Goal: Information Seeking & Learning: Learn about a topic

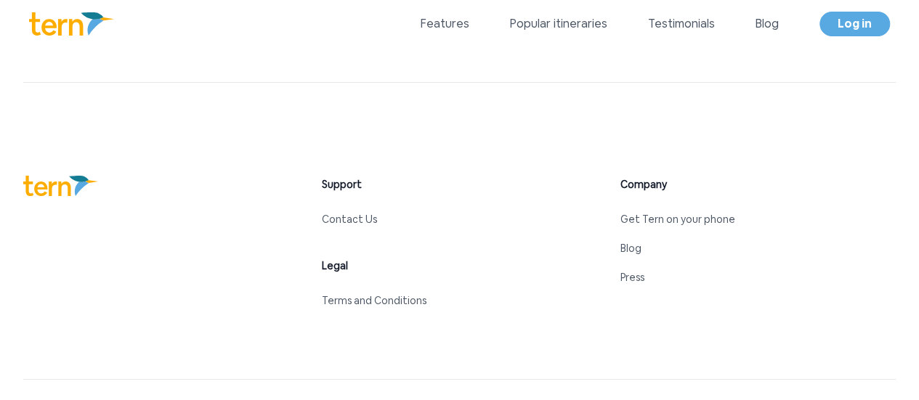
scroll to position [6653, 0]
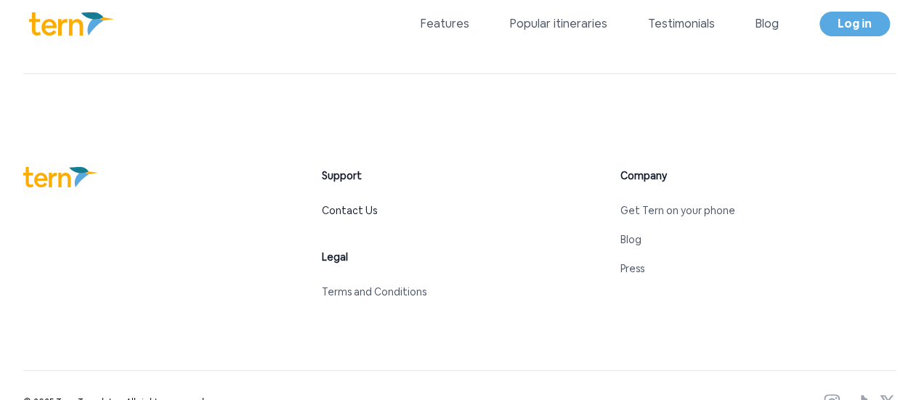
click at [358, 210] on link "Contact Us" at bounding box center [349, 210] width 55 height 13
click at [355, 213] on link "Contact Us" at bounding box center [349, 210] width 55 height 13
click at [347, 213] on link "Contact Us" at bounding box center [349, 210] width 55 height 13
click at [339, 291] on link "Terms and Conditions" at bounding box center [374, 292] width 105 height 13
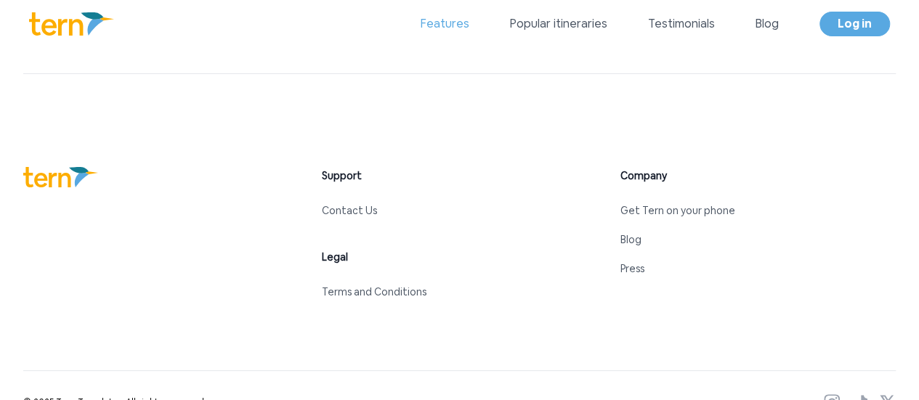
click at [449, 20] on link "Features" at bounding box center [445, 23] width 49 height 17
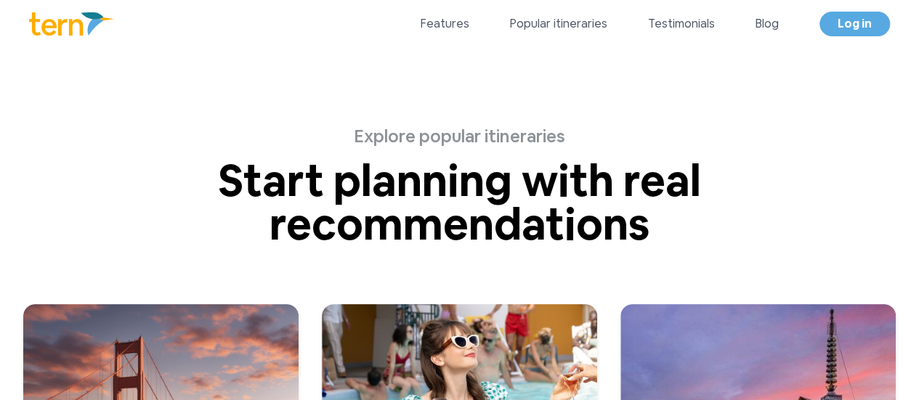
scroll to position [3447, 0]
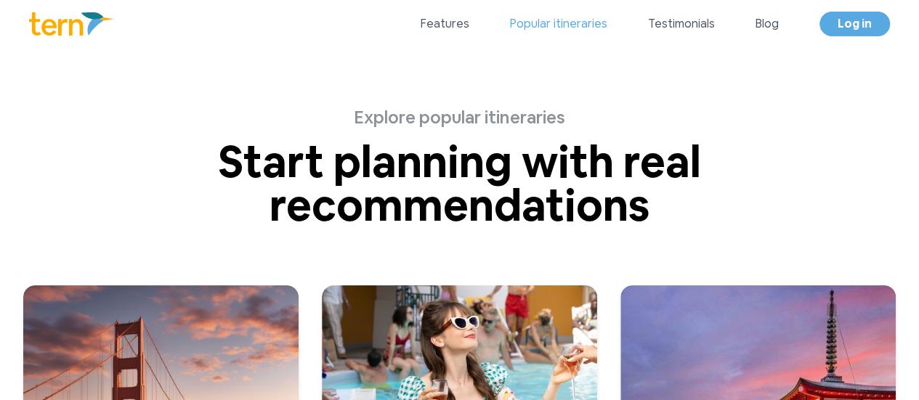
click at [566, 27] on link "Popular itineraries" at bounding box center [558, 23] width 97 height 17
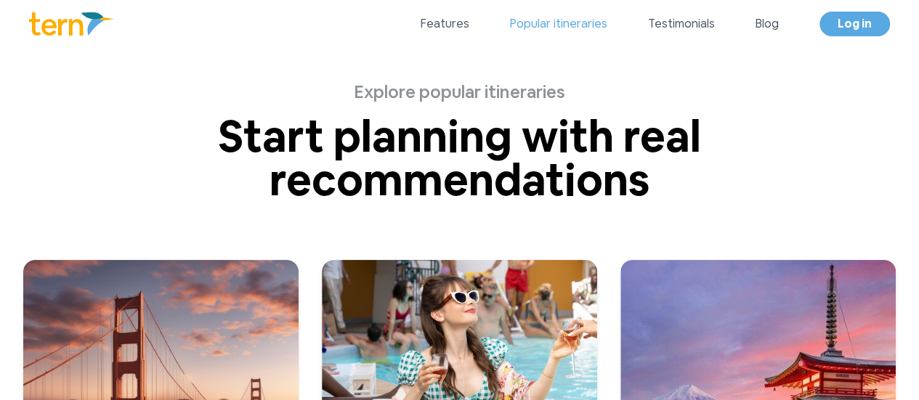
click at [565, 32] on link "Popular itineraries" at bounding box center [558, 23] width 97 height 17
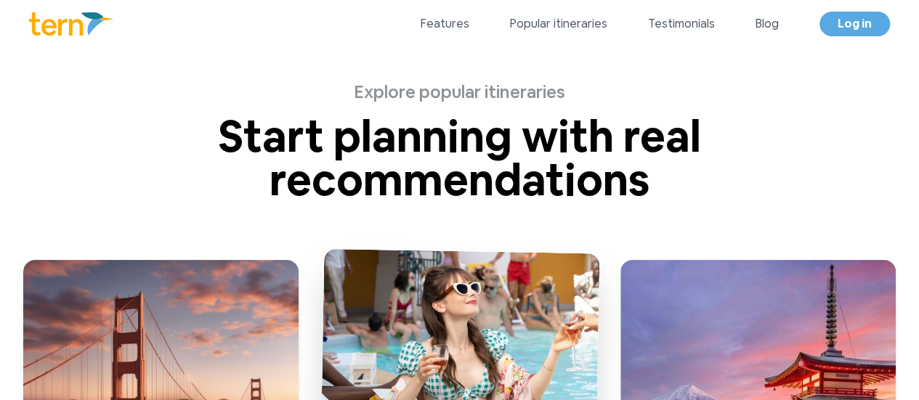
click at [520, 293] on img at bounding box center [460, 389] width 281 height 281
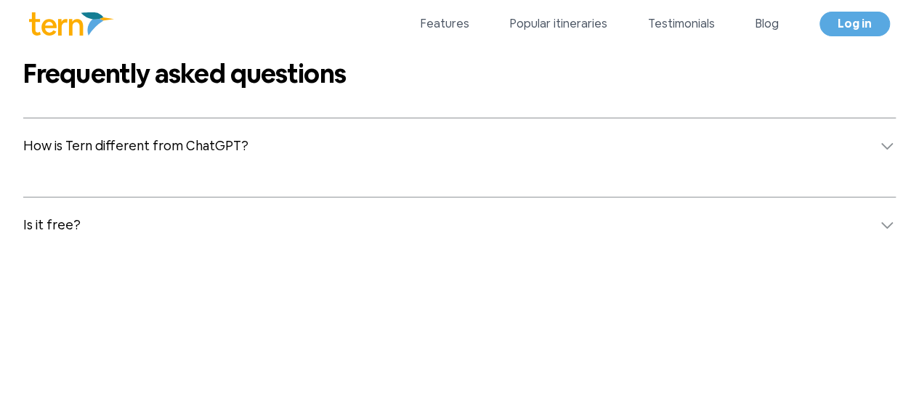
scroll to position [5652, 0]
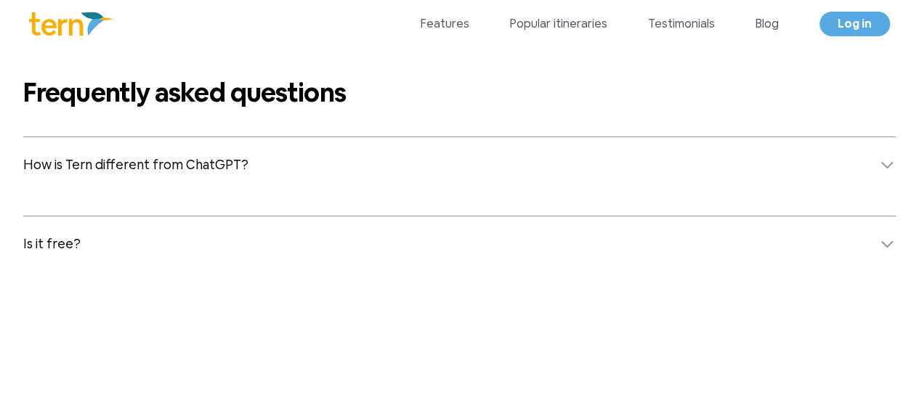
click at [355, 168] on button "How is Tern different from ChatGPT?" at bounding box center [459, 164] width 873 height 55
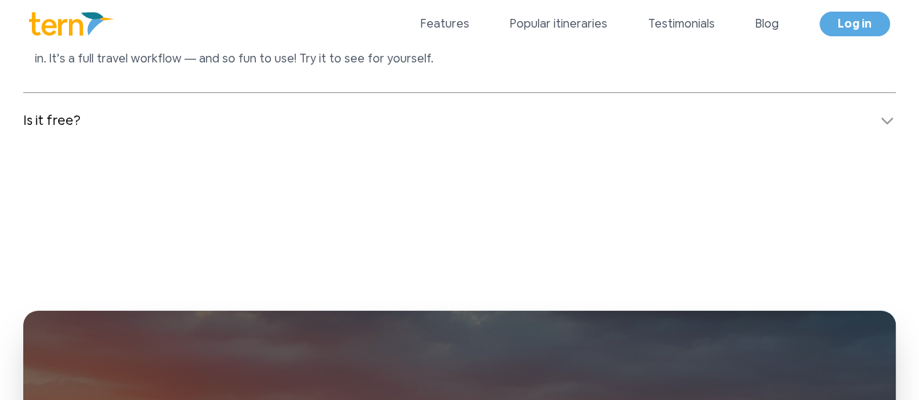
scroll to position [5885, 0]
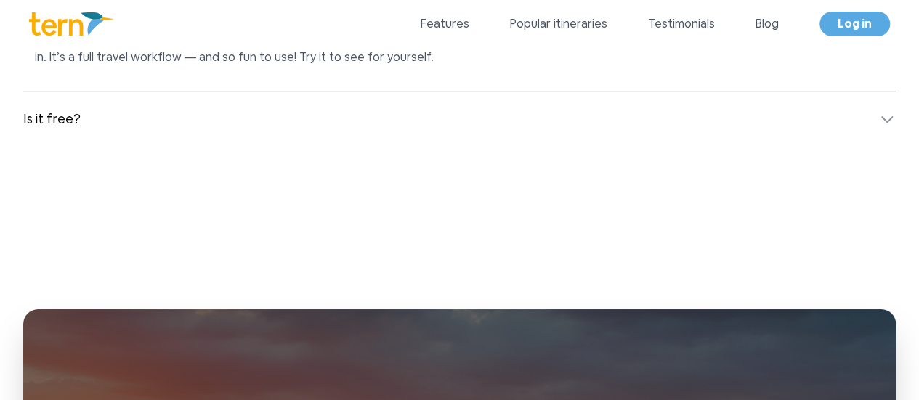
click at [883, 111] on icon at bounding box center [887, 118] width 17 height 17
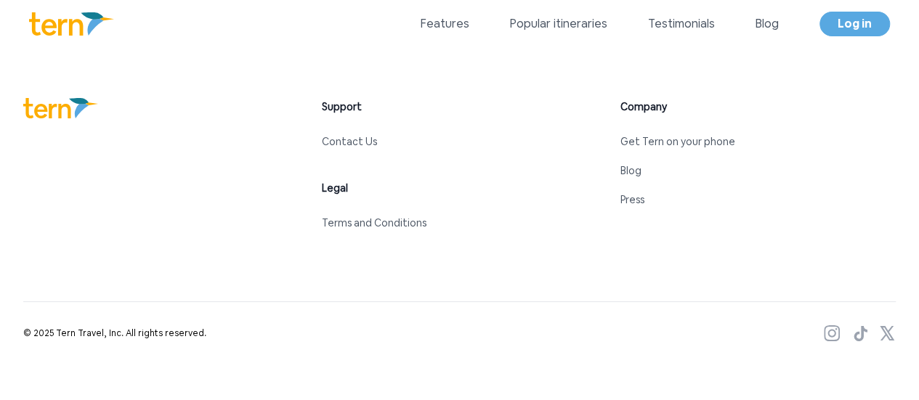
scroll to position [6911, 0]
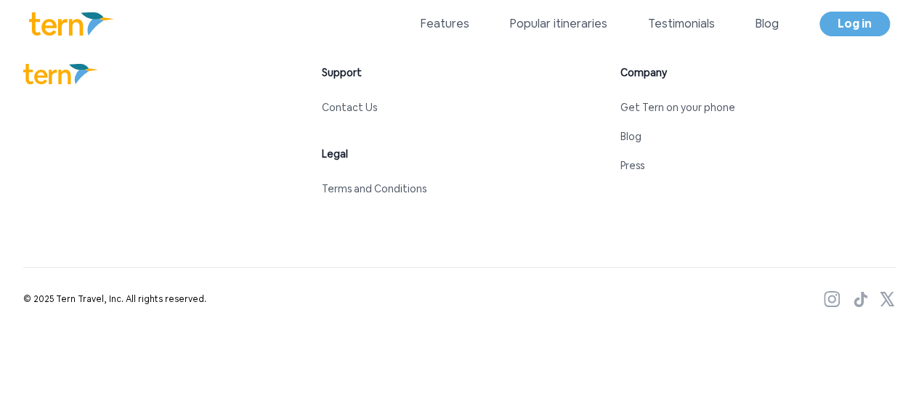
click at [885, 291] on div "© 2025 Tern Travel, Inc. All rights reserved." at bounding box center [459, 287] width 873 height 39
click at [887, 300] on icon at bounding box center [887, 299] width 17 height 15
